Goal: Information Seeking & Learning: Learn about a topic

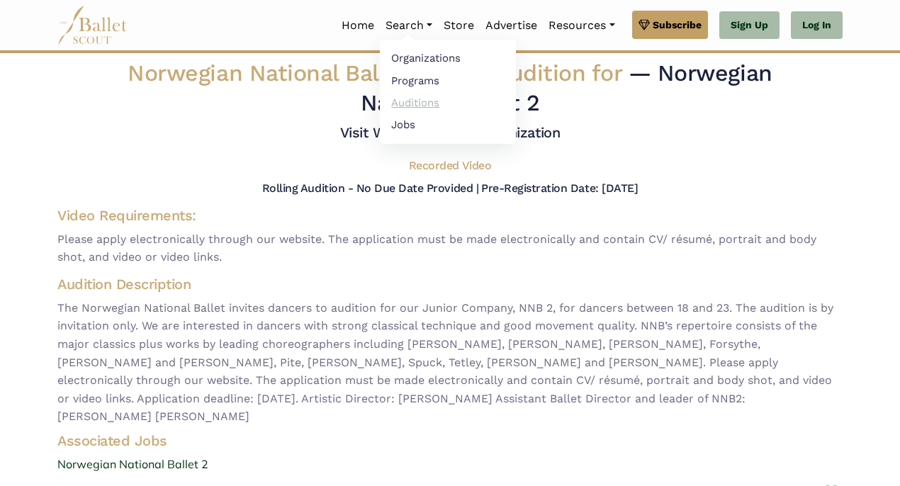
click at [409, 99] on link "Auditions" at bounding box center [448, 102] width 136 height 22
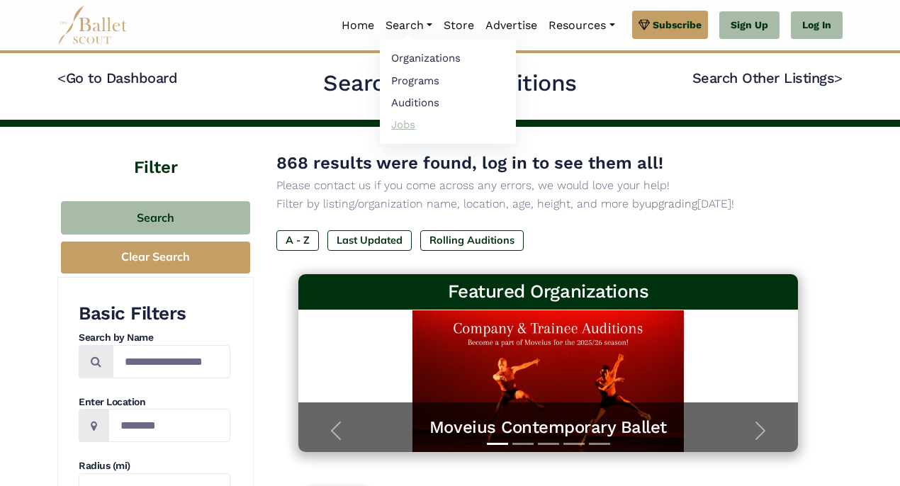
click at [398, 125] on link "Jobs" at bounding box center [448, 124] width 136 height 22
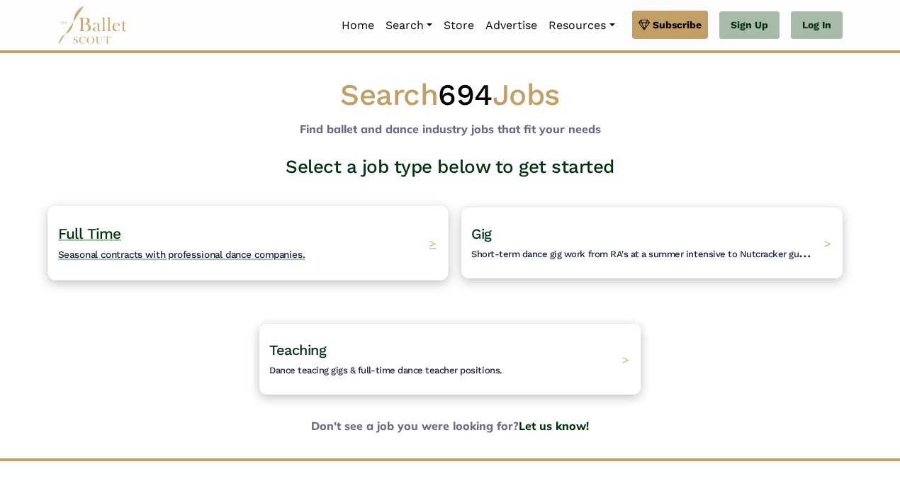
click at [112, 227] on span "Full Time" at bounding box center [89, 234] width 63 height 18
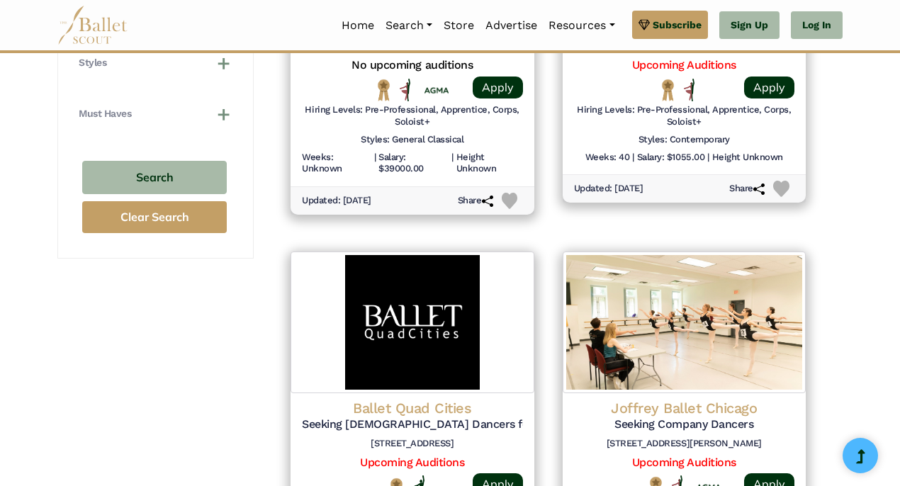
scroll to position [791, 0]
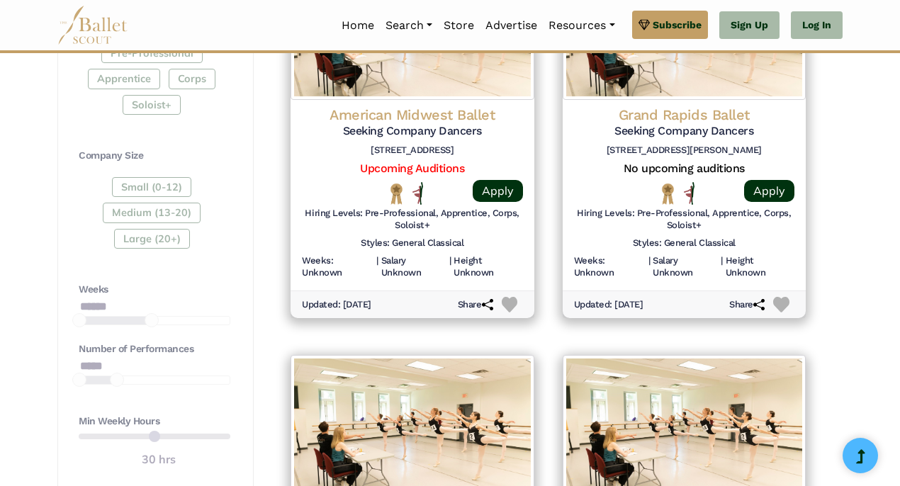
click at [135, 226] on div "Small (0-12) Medium (13-20) Large (20+)" at bounding box center [155, 215] width 152 height 77
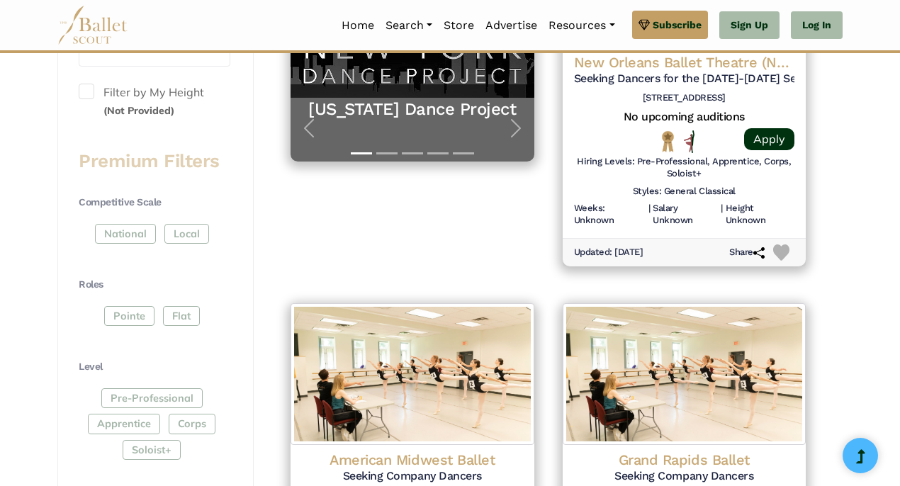
scroll to position [468, 0]
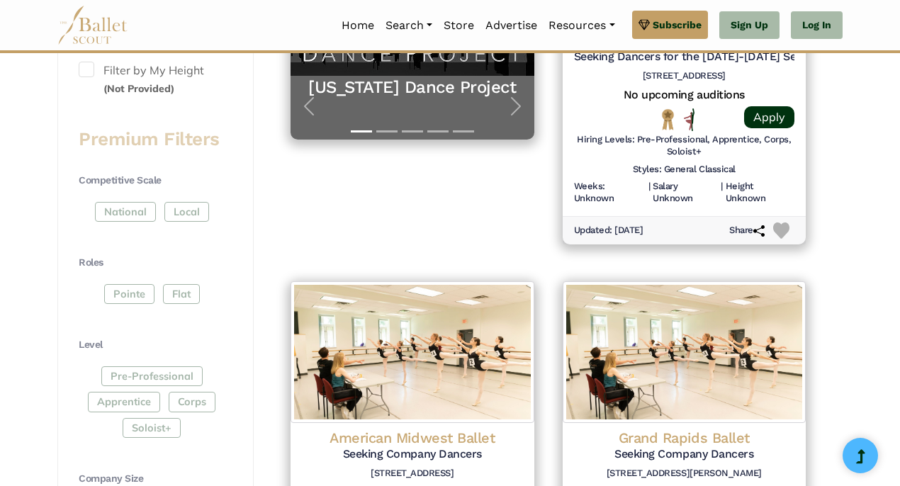
click at [137, 194] on div "Competitive Scale National Local" at bounding box center [155, 201] width 152 height 54
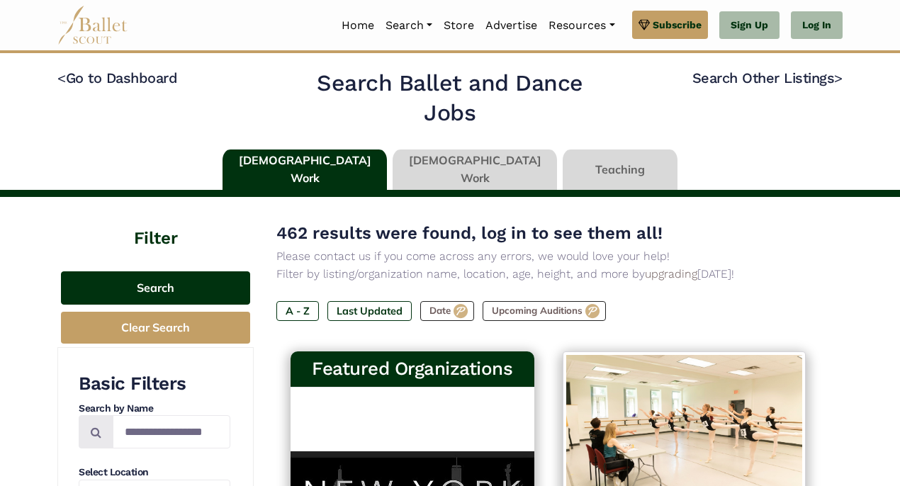
scroll to position [0, 0]
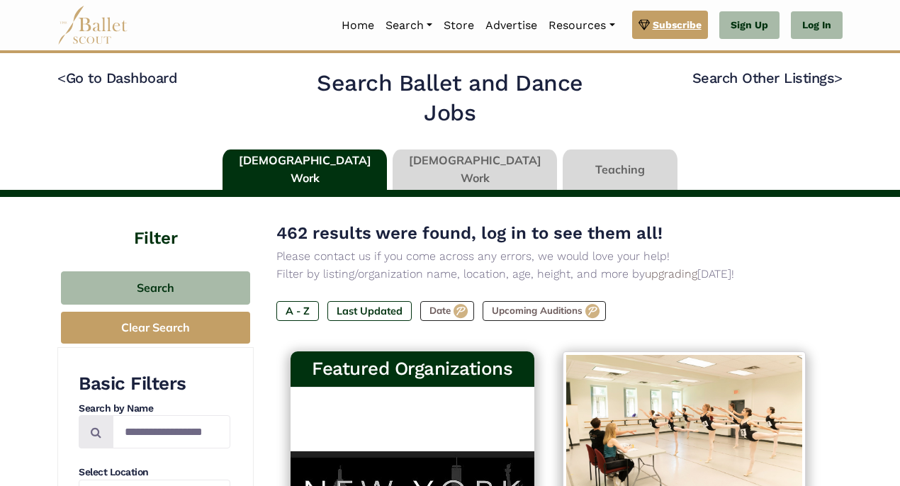
click at [665, 23] on span "Subscribe" at bounding box center [677, 25] width 49 height 16
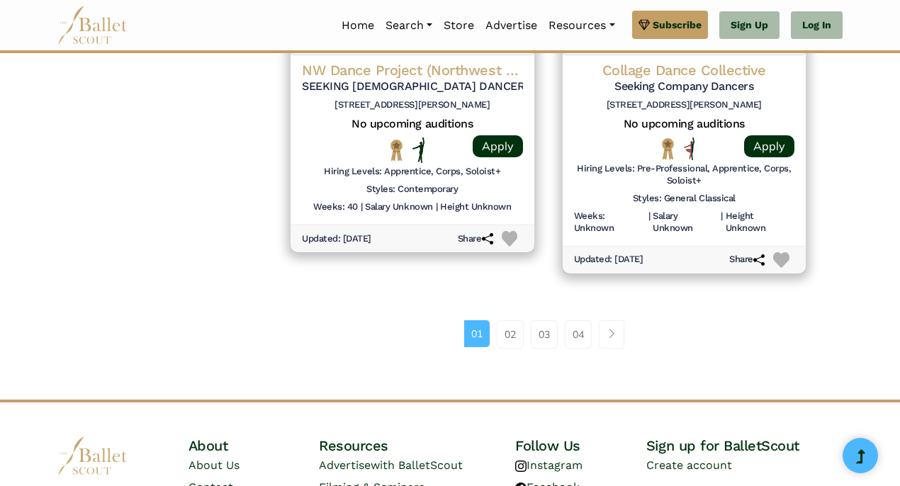
scroll to position [2032, 0]
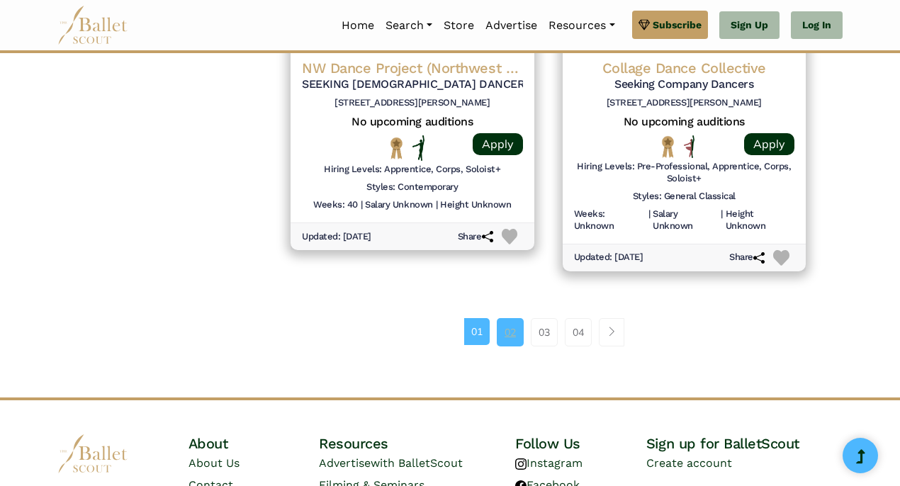
click at [508, 318] on link "02" at bounding box center [510, 332] width 27 height 28
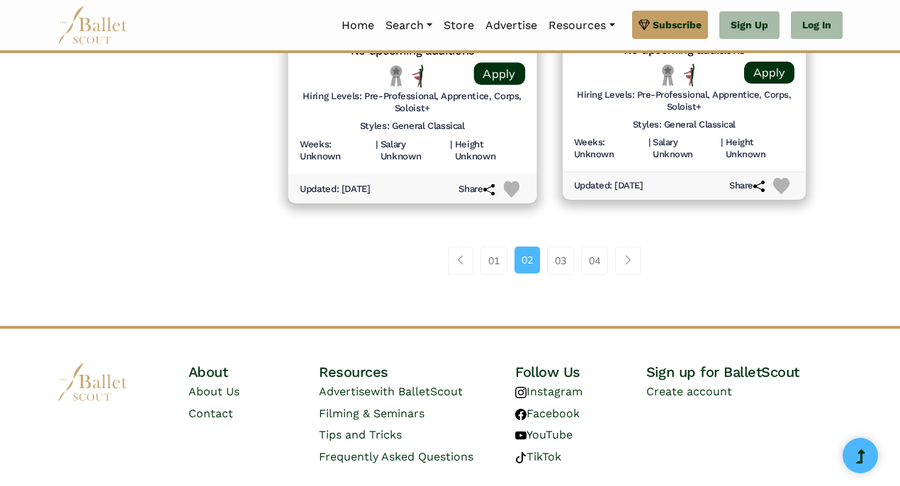
scroll to position [2091, 0]
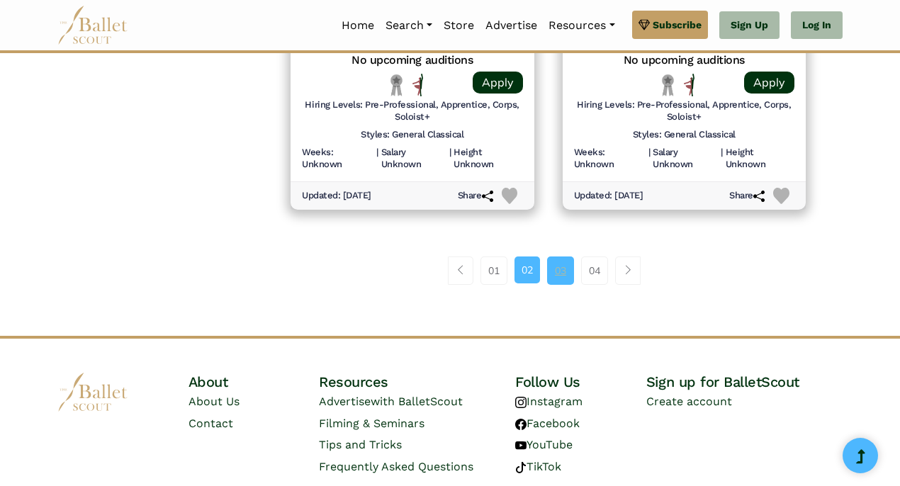
click at [563, 256] on link "03" at bounding box center [560, 270] width 27 height 28
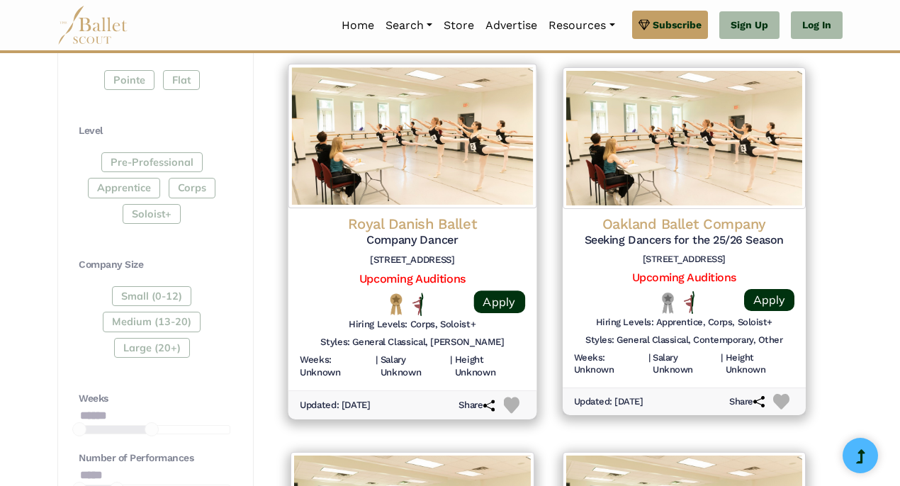
scroll to position [682, 0]
click at [504, 299] on link "Apply" at bounding box center [498, 302] width 51 height 23
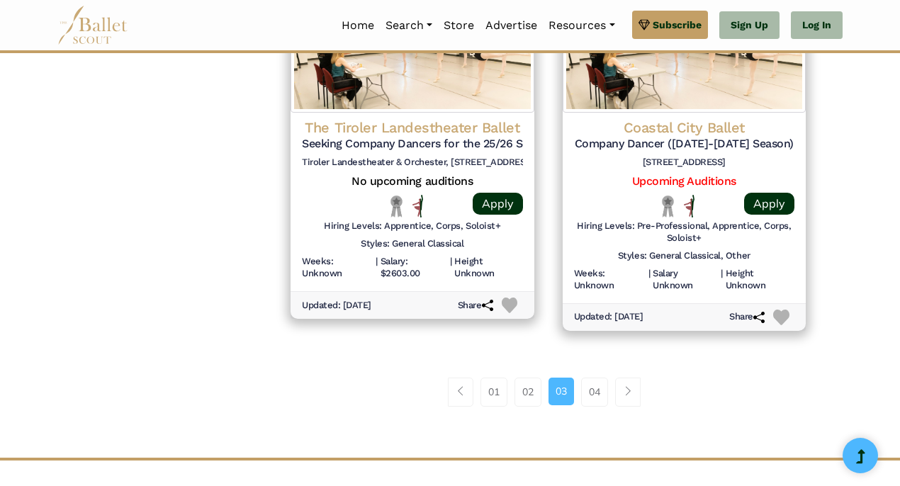
scroll to position [1972, 0]
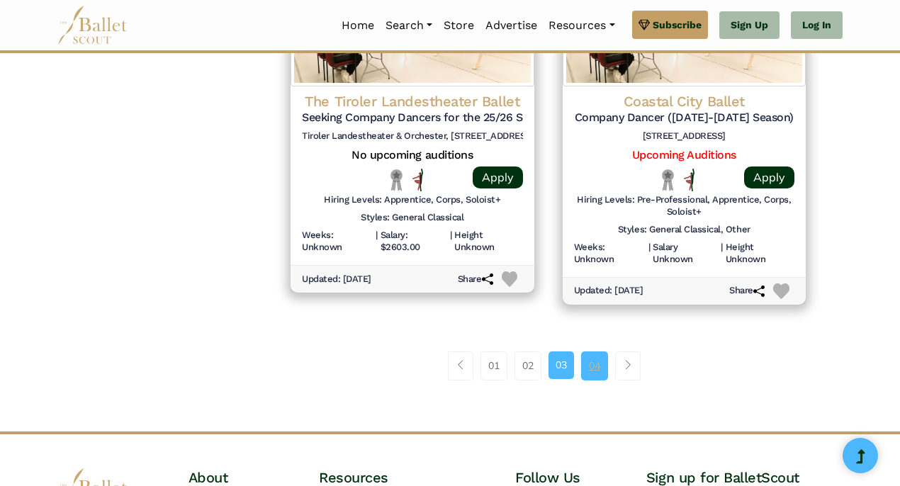
click at [600, 351] on link "04" at bounding box center [594, 365] width 27 height 28
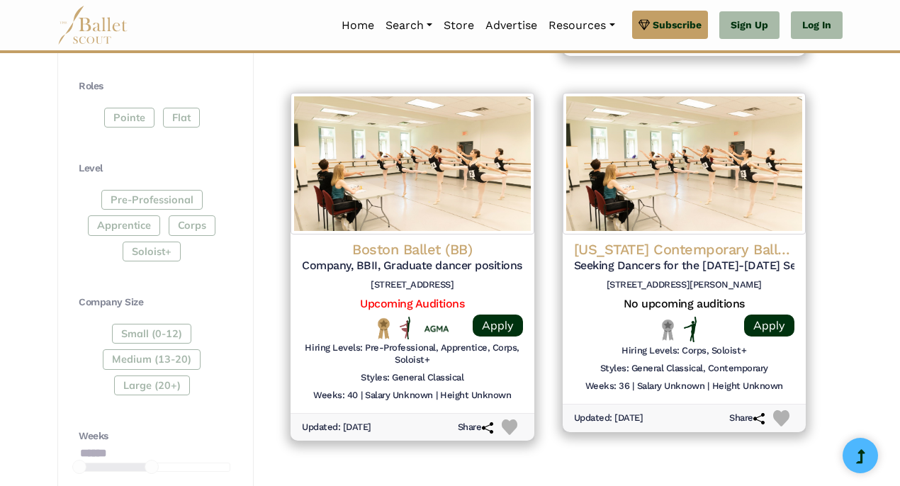
scroll to position [648, 0]
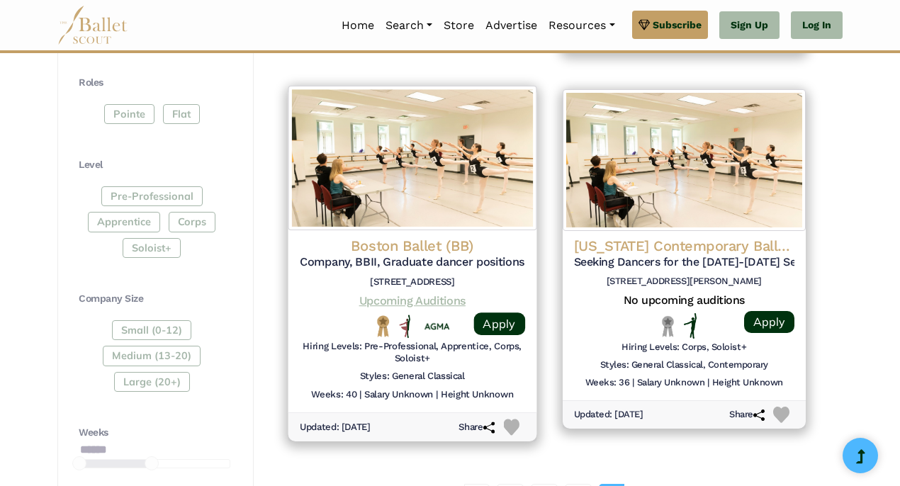
click at [407, 294] on link "Upcoming Auditions" at bounding box center [412, 299] width 106 height 13
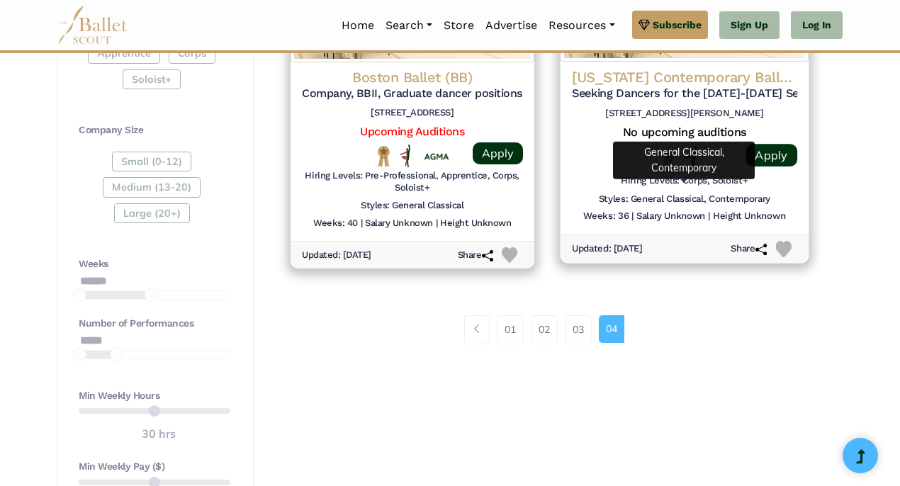
scroll to position [816, 0]
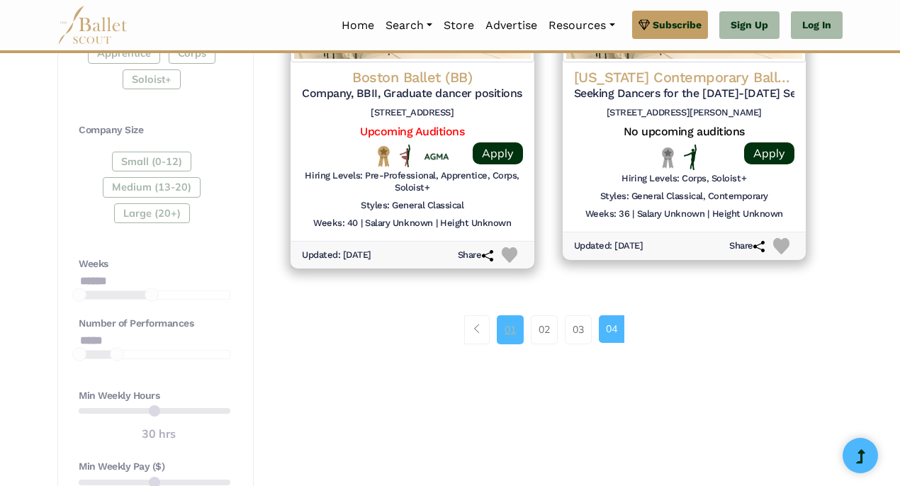
click at [506, 315] on link "01" at bounding box center [510, 329] width 27 height 28
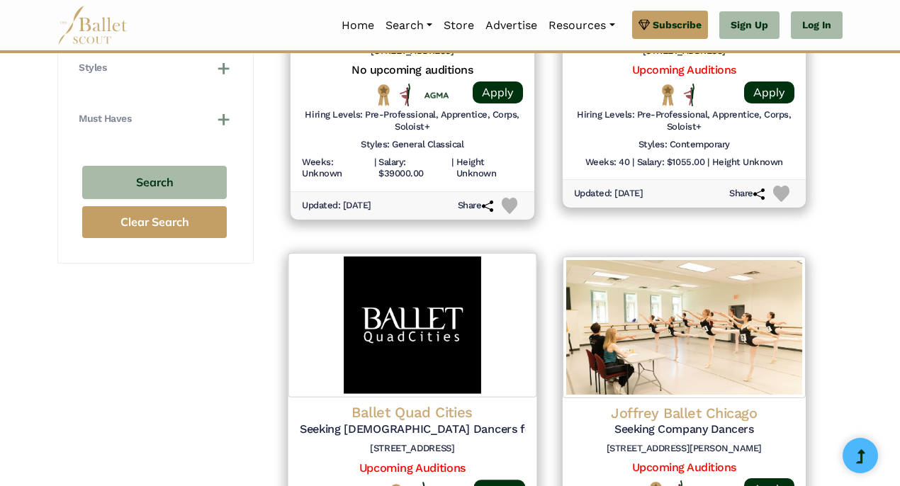
scroll to position [1428, 0]
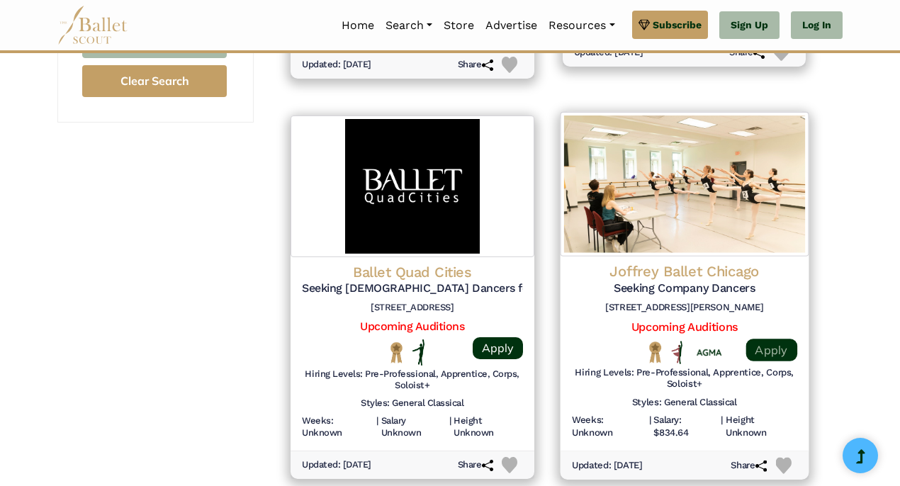
click at [765, 339] on link "Apply" at bounding box center [770, 350] width 51 height 23
click at [722, 320] on link "Upcoming Auditions" at bounding box center [684, 326] width 106 height 13
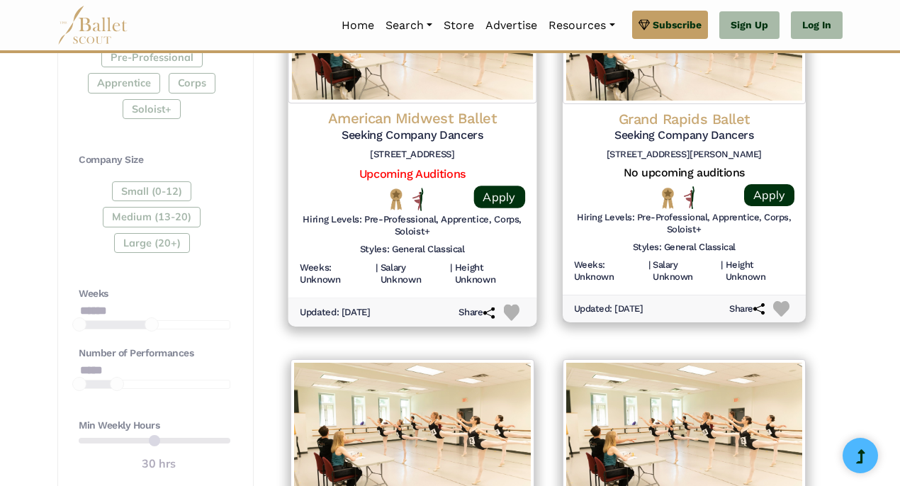
scroll to position [753, 0]
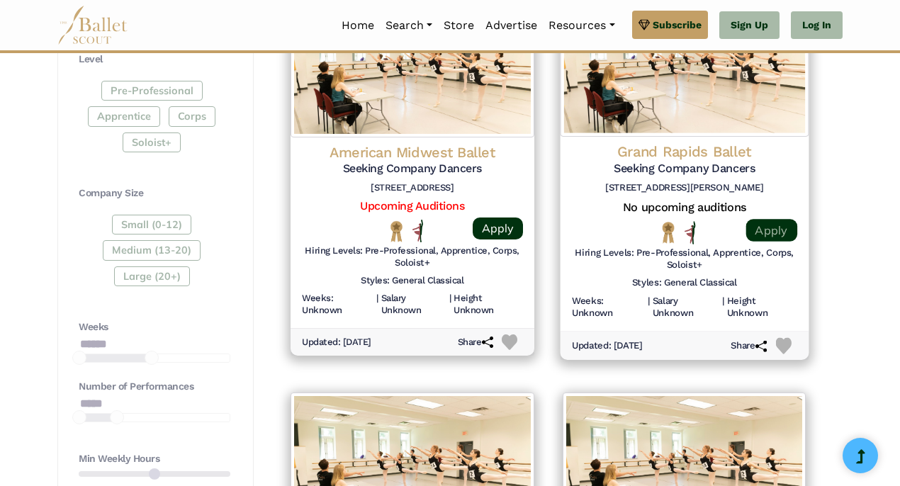
click at [767, 224] on link "Apply" at bounding box center [770, 229] width 51 height 23
